Goal: Information Seeking & Learning: Find contact information

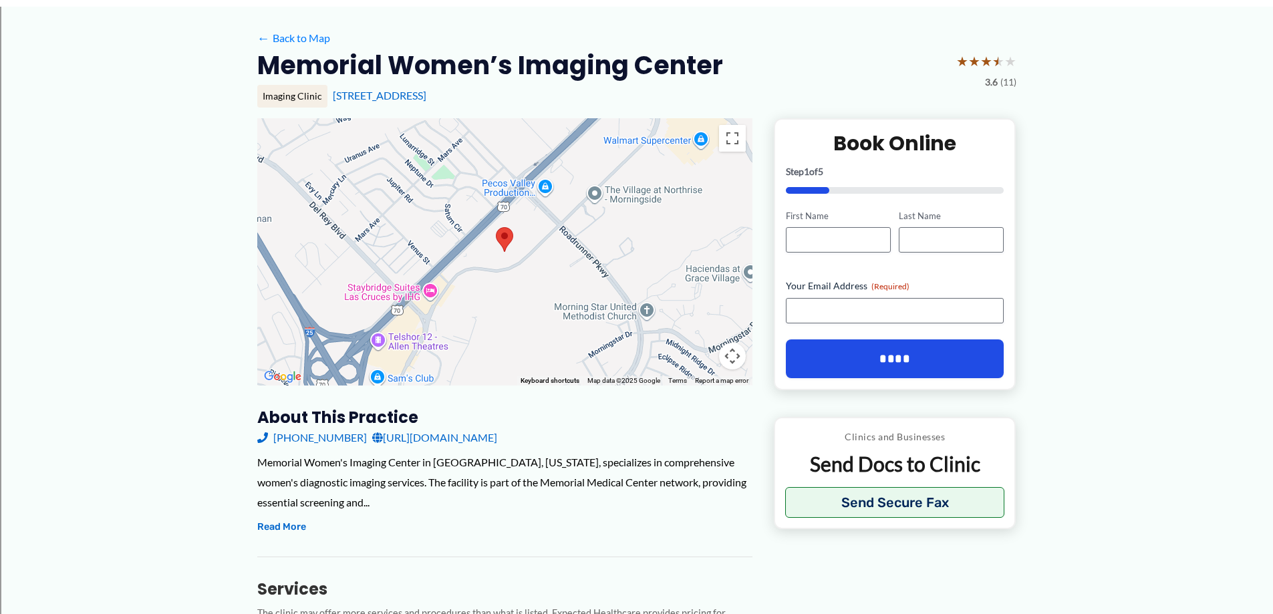
scroll to position [134, 0]
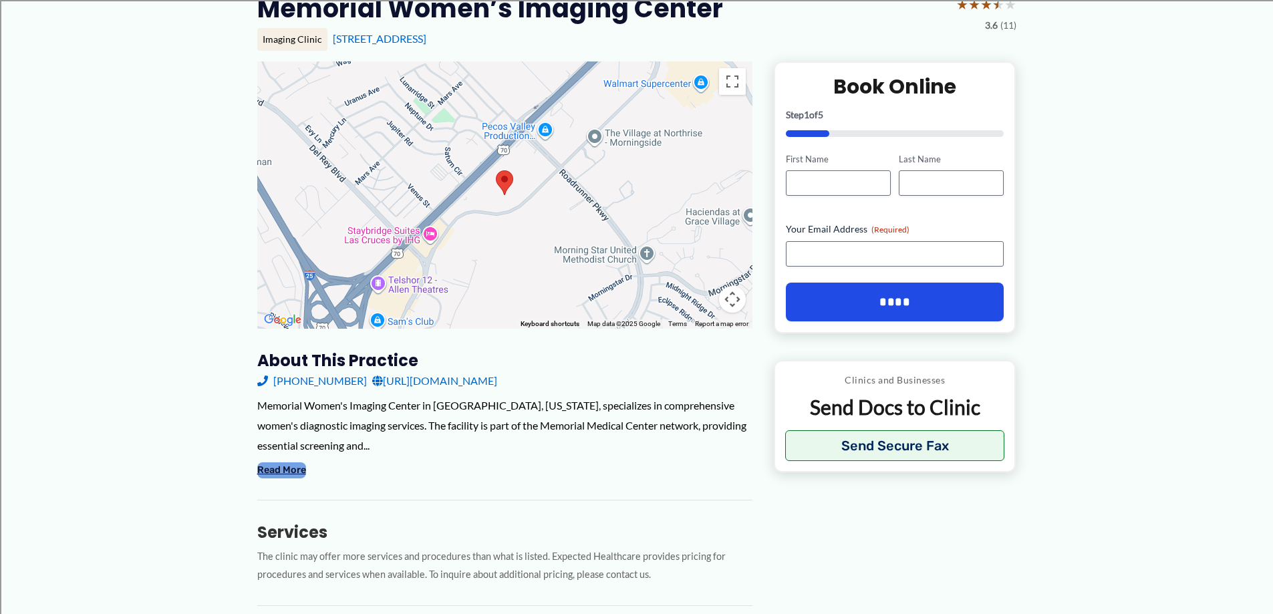
click at [269, 468] on button "Read More" at bounding box center [281, 470] width 49 height 16
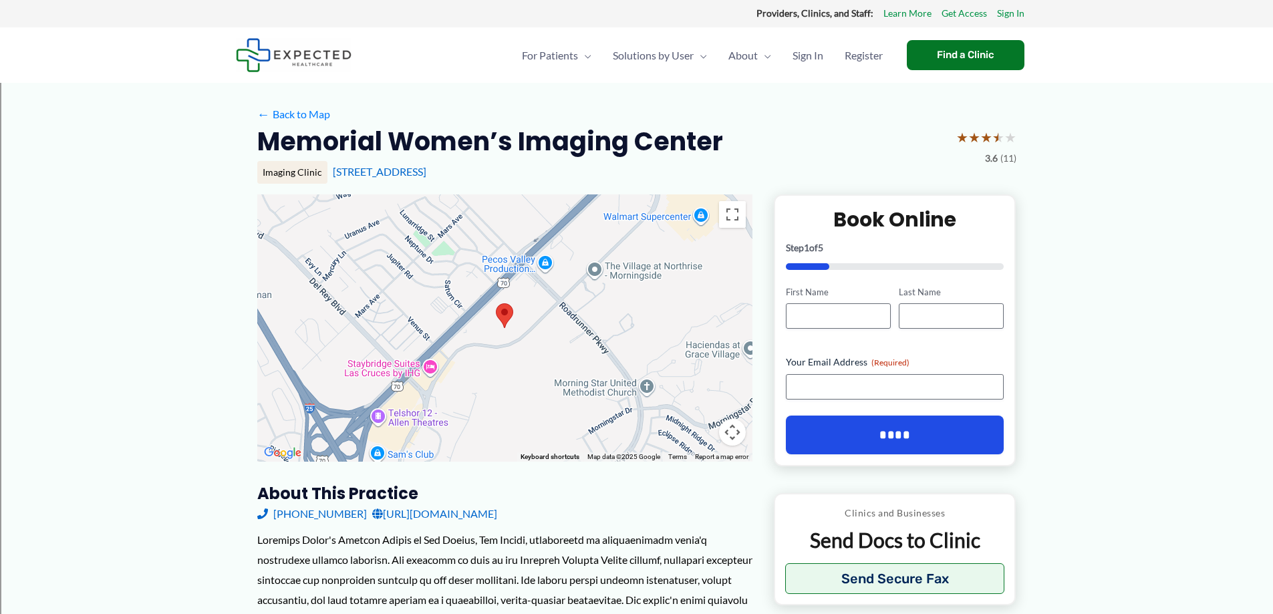
scroll to position [0, 0]
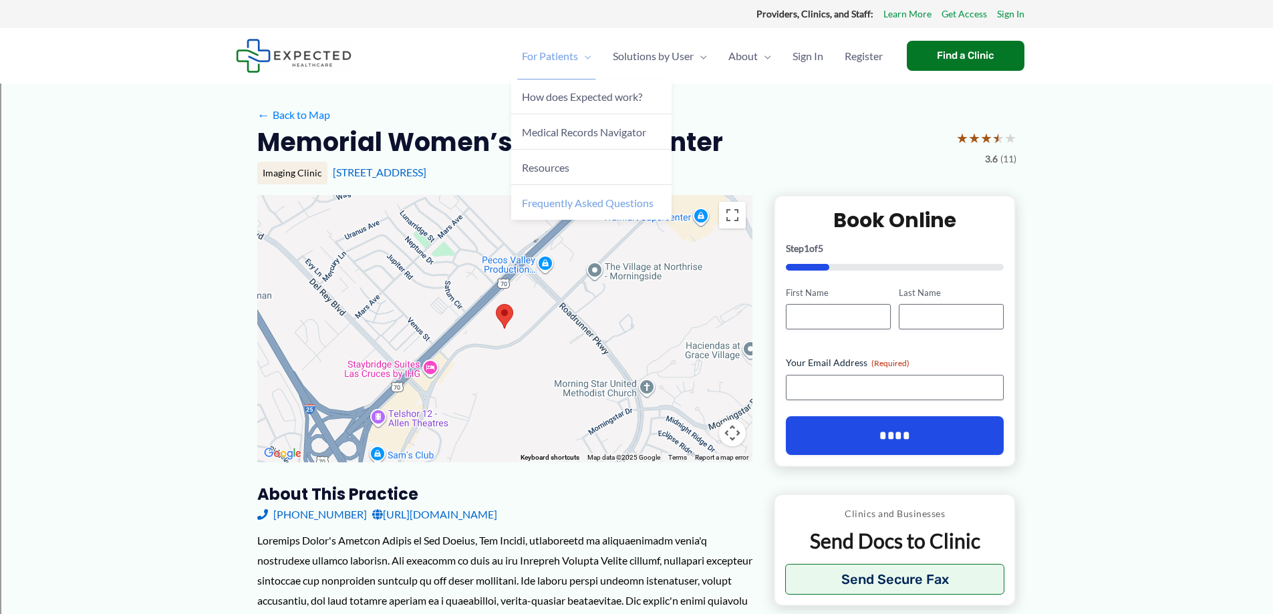
click at [552, 199] on span "Frequently Asked Questions" at bounding box center [588, 202] width 132 height 13
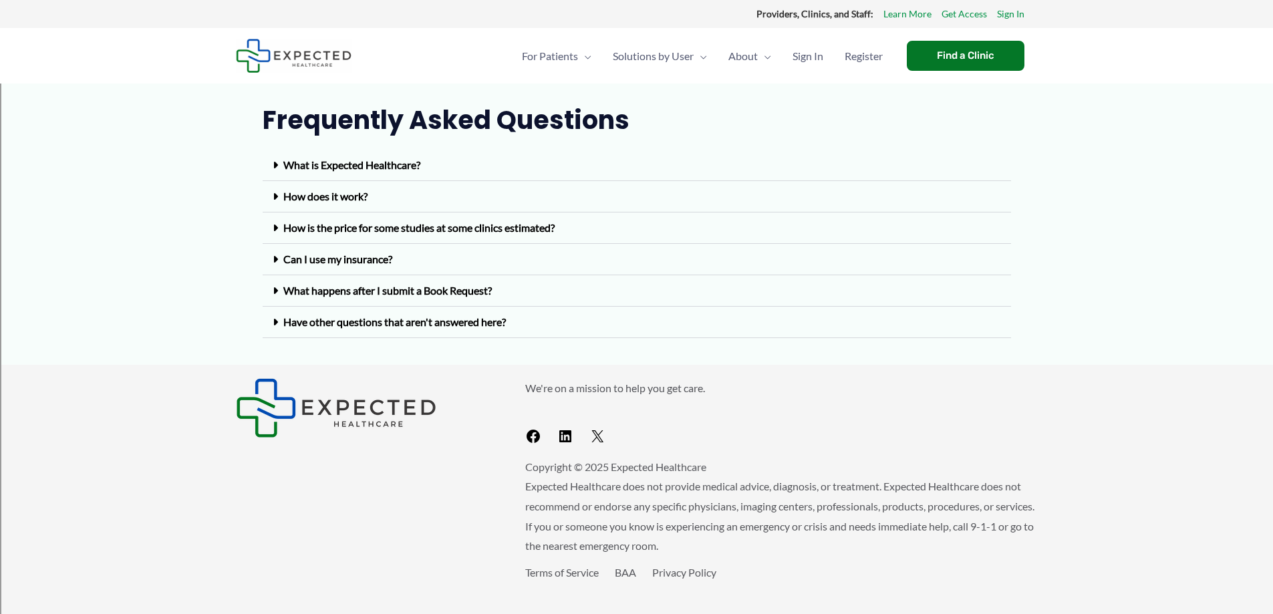
click at [391, 263] on link "Can I use my insurance?" at bounding box center [337, 259] width 109 height 13
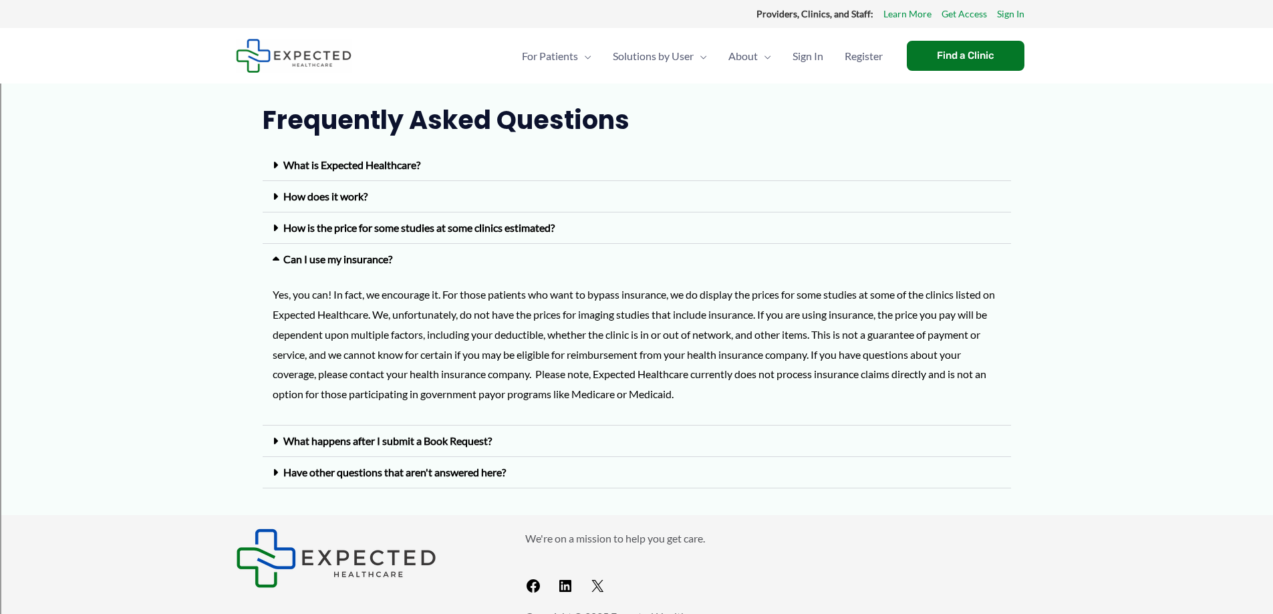
click at [388, 267] on div "Can I use my insurance?" at bounding box center [637, 259] width 748 height 31
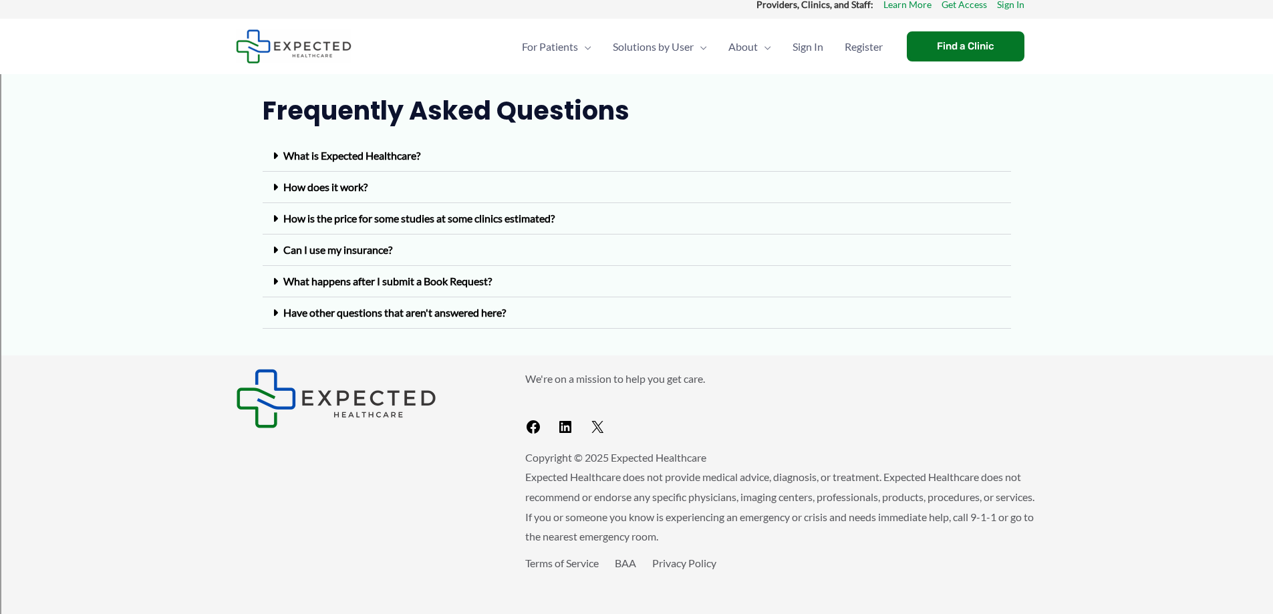
scroll to position [12, 0]
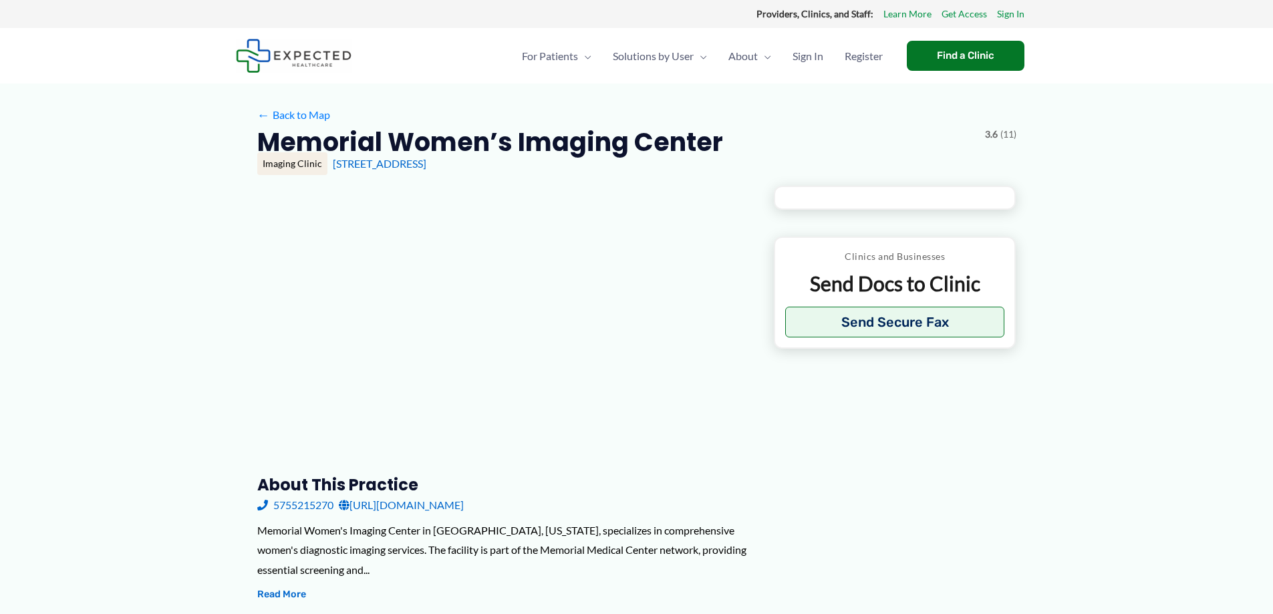
type input "**********"
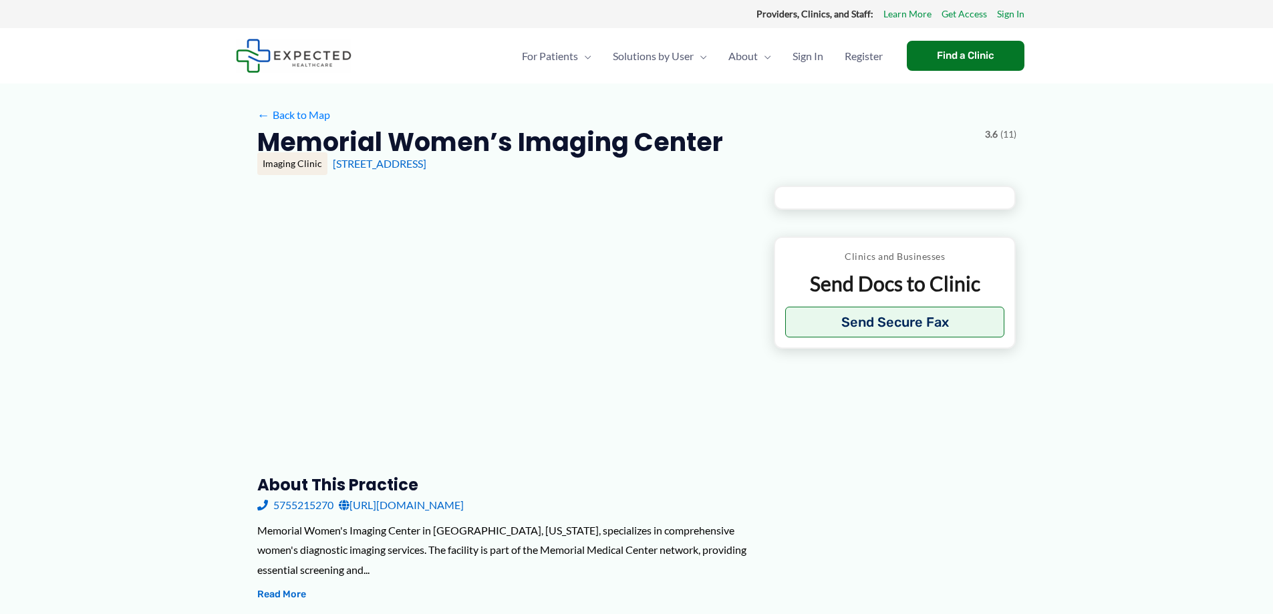
type input "**********"
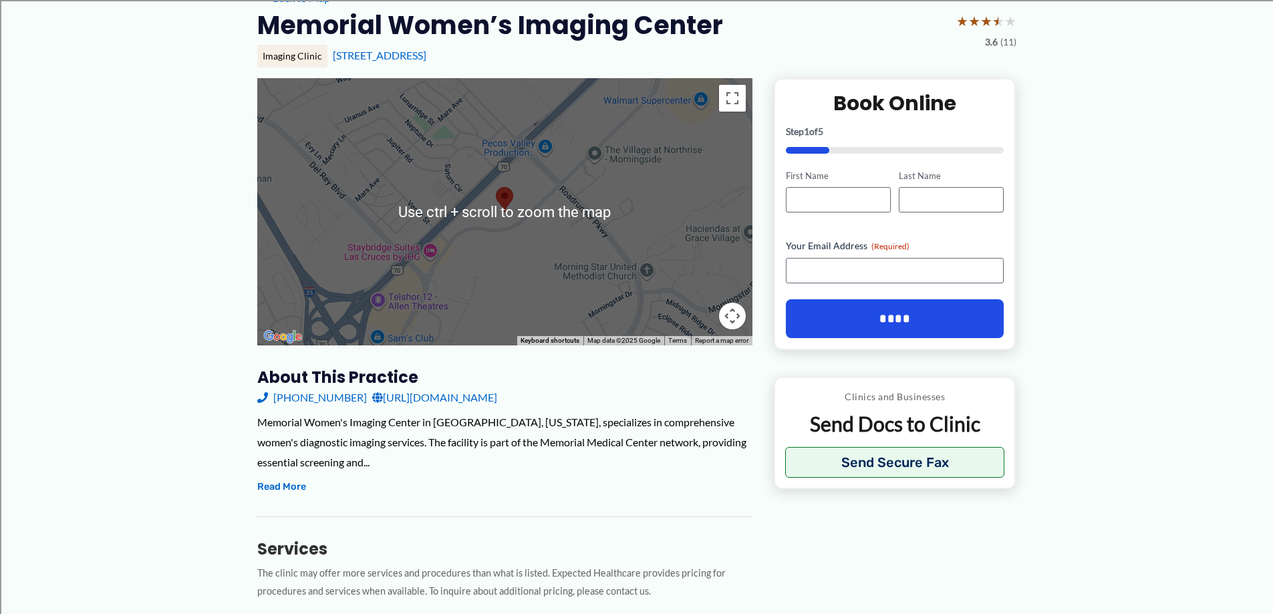
scroll to position [134, 0]
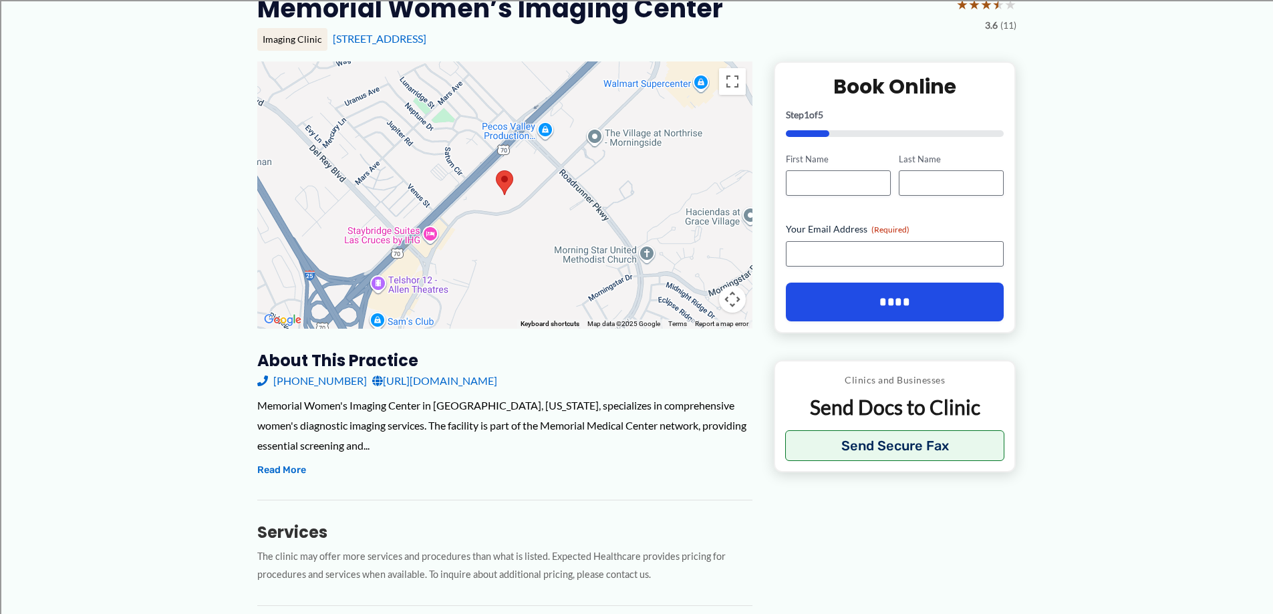
click at [497, 381] on link "[URL][DOMAIN_NAME]" at bounding box center [434, 381] width 125 height 20
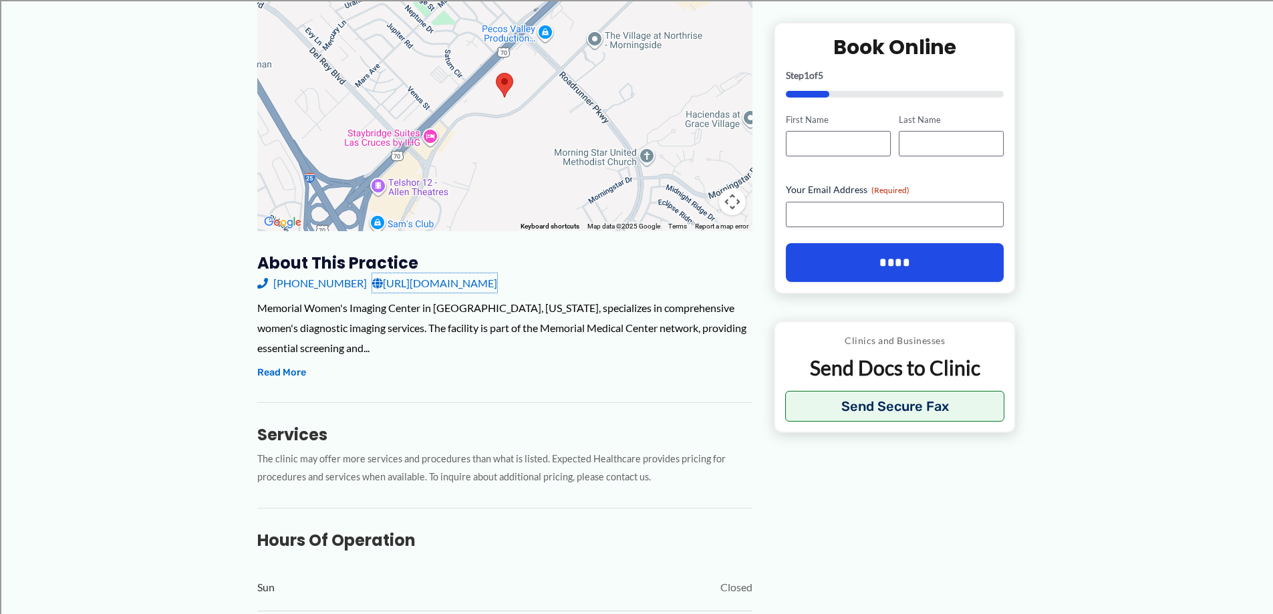
scroll to position [191, 0]
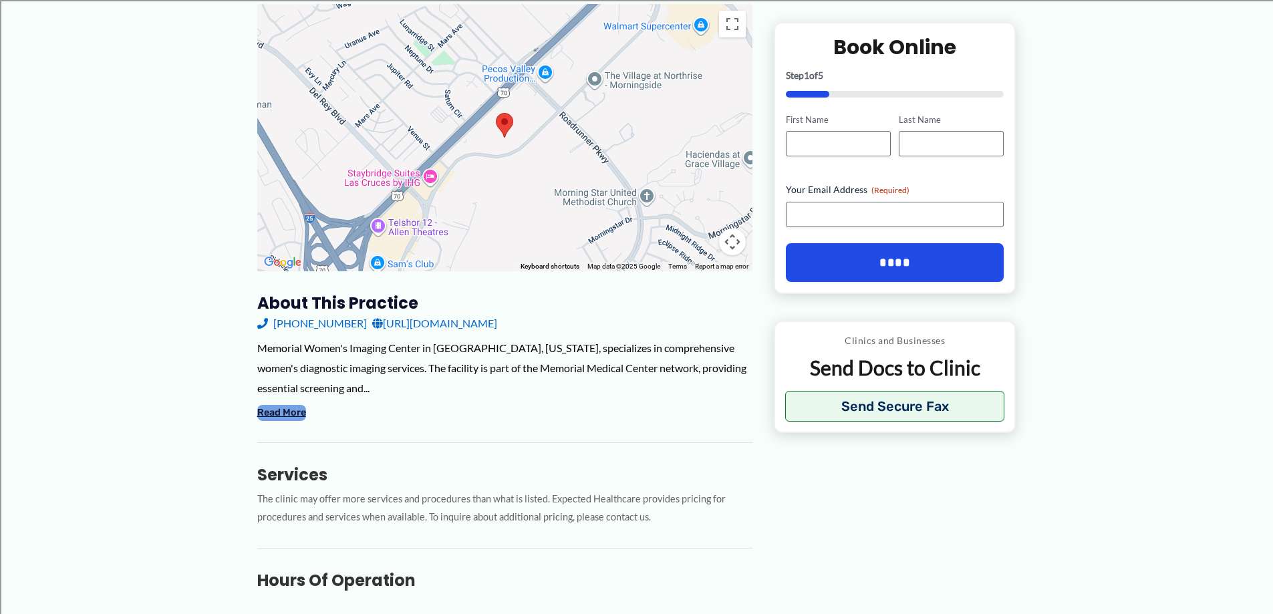
click at [269, 414] on button "Read More" at bounding box center [281, 413] width 49 height 16
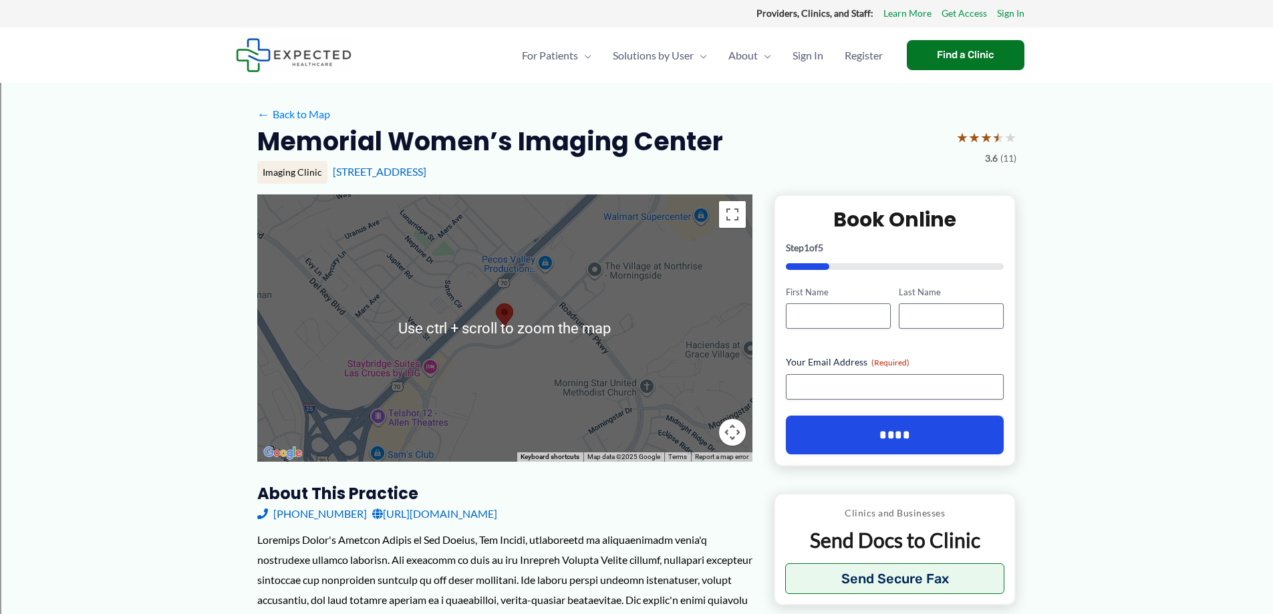
scroll to position [0, 0]
